Goal: Transaction & Acquisition: Purchase product/service

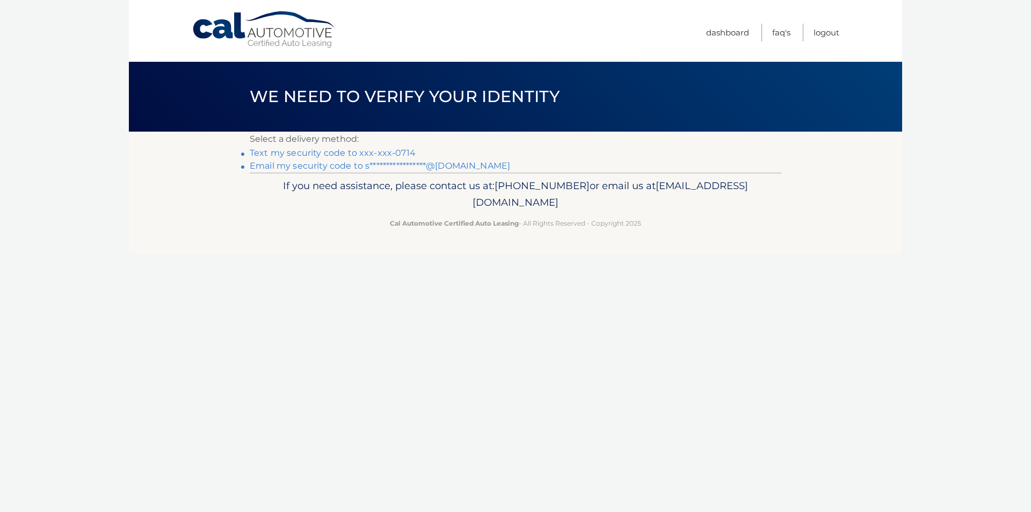
click at [354, 151] on link "Text my security code to xxx-xxx-0714" at bounding box center [333, 153] width 166 height 10
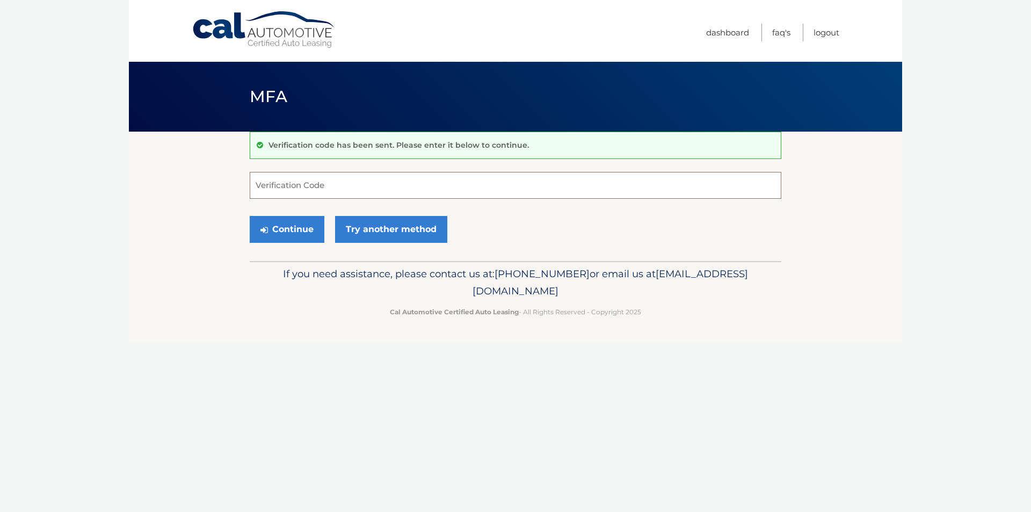
click at [345, 179] on input "Verification Code" at bounding box center [516, 185] width 532 height 27
type input "879731"
click at [279, 225] on button "Continue" at bounding box center [287, 229] width 75 height 27
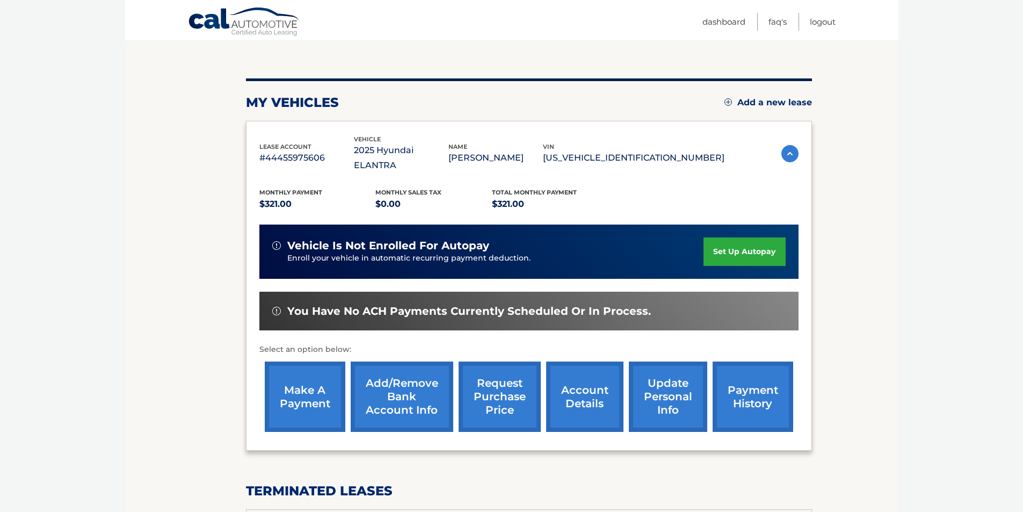
scroll to position [215, 0]
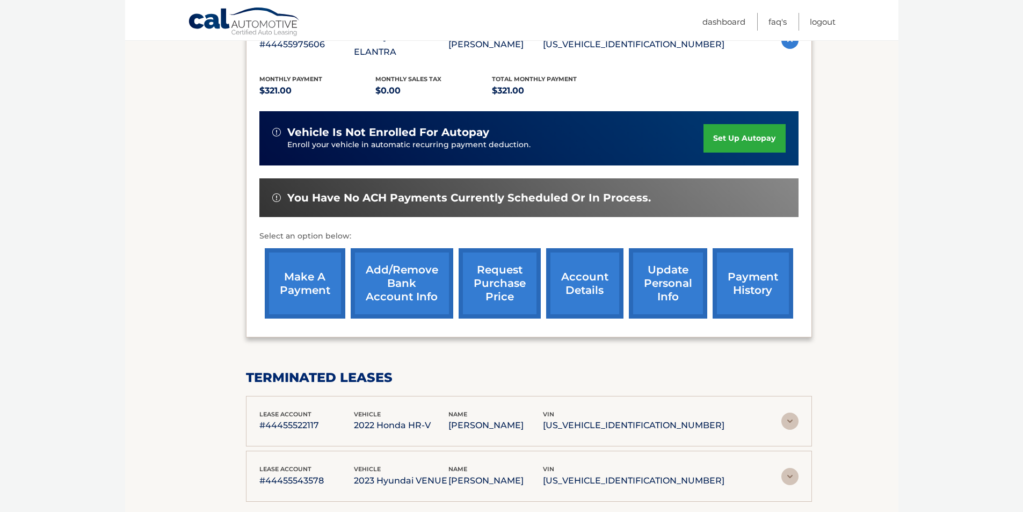
click at [309, 273] on link "make a payment" at bounding box center [305, 283] width 81 height 70
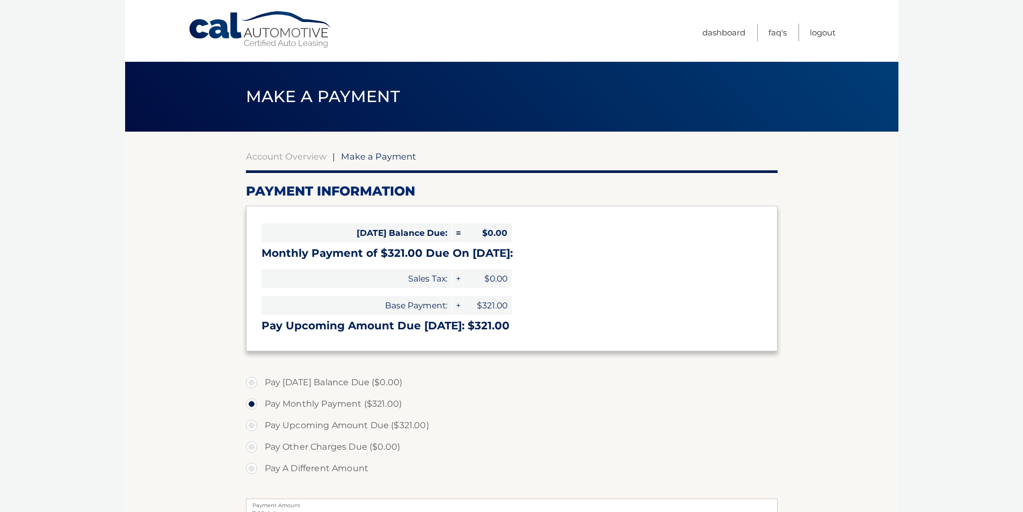
select select "OTBiZjRhMWUtMGE3Mi00ZGJkLTg4ZjgtMDc3OWQzZGUxOTFl"
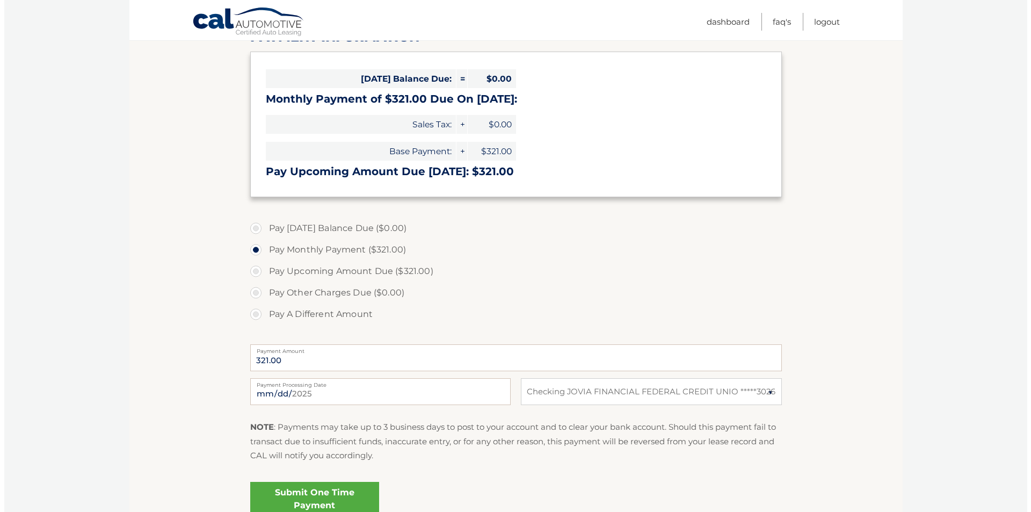
scroll to position [215, 0]
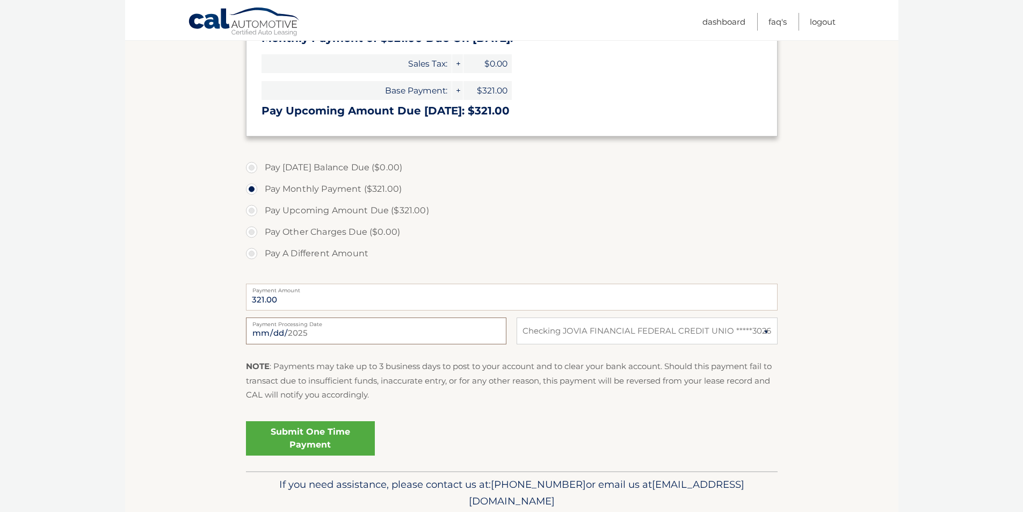
click at [290, 335] on input "2025-09-25" at bounding box center [376, 330] width 260 height 27
type input "2025-10-03"
click at [268, 432] on link "Submit One Time Payment" at bounding box center [310, 438] width 129 height 34
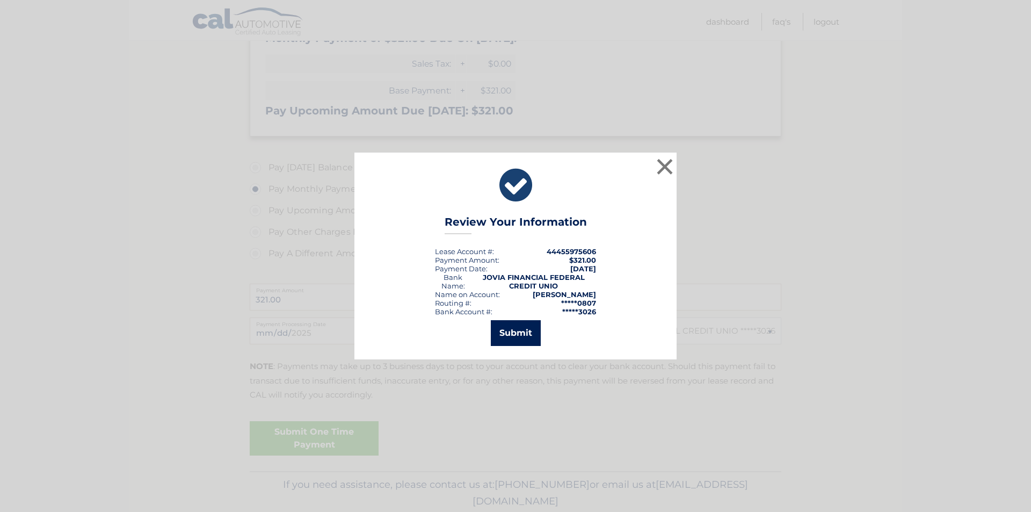
click at [515, 344] on button "Submit" at bounding box center [516, 333] width 50 height 26
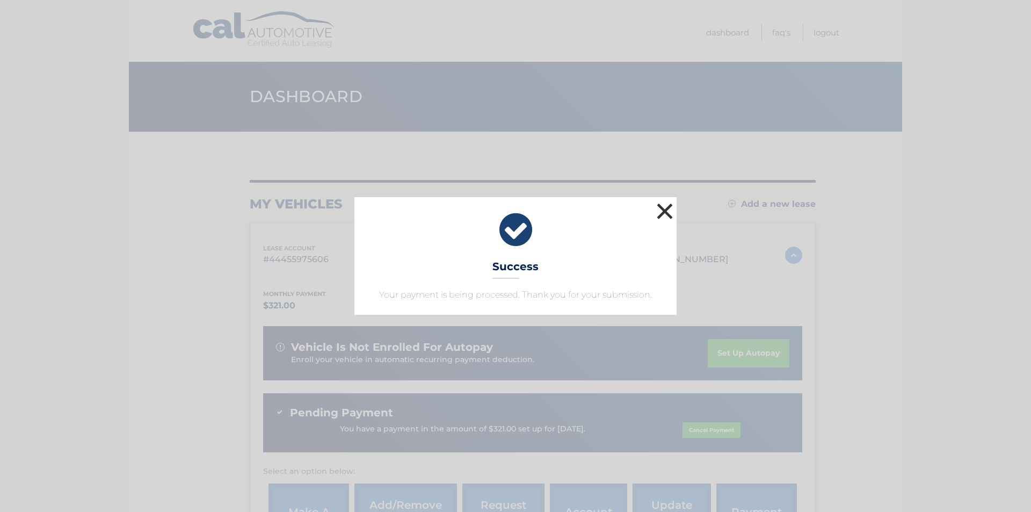
click at [659, 210] on button "×" at bounding box center [664, 210] width 21 height 21
